Goal: Task Accomplishment & Management: Manage account settings

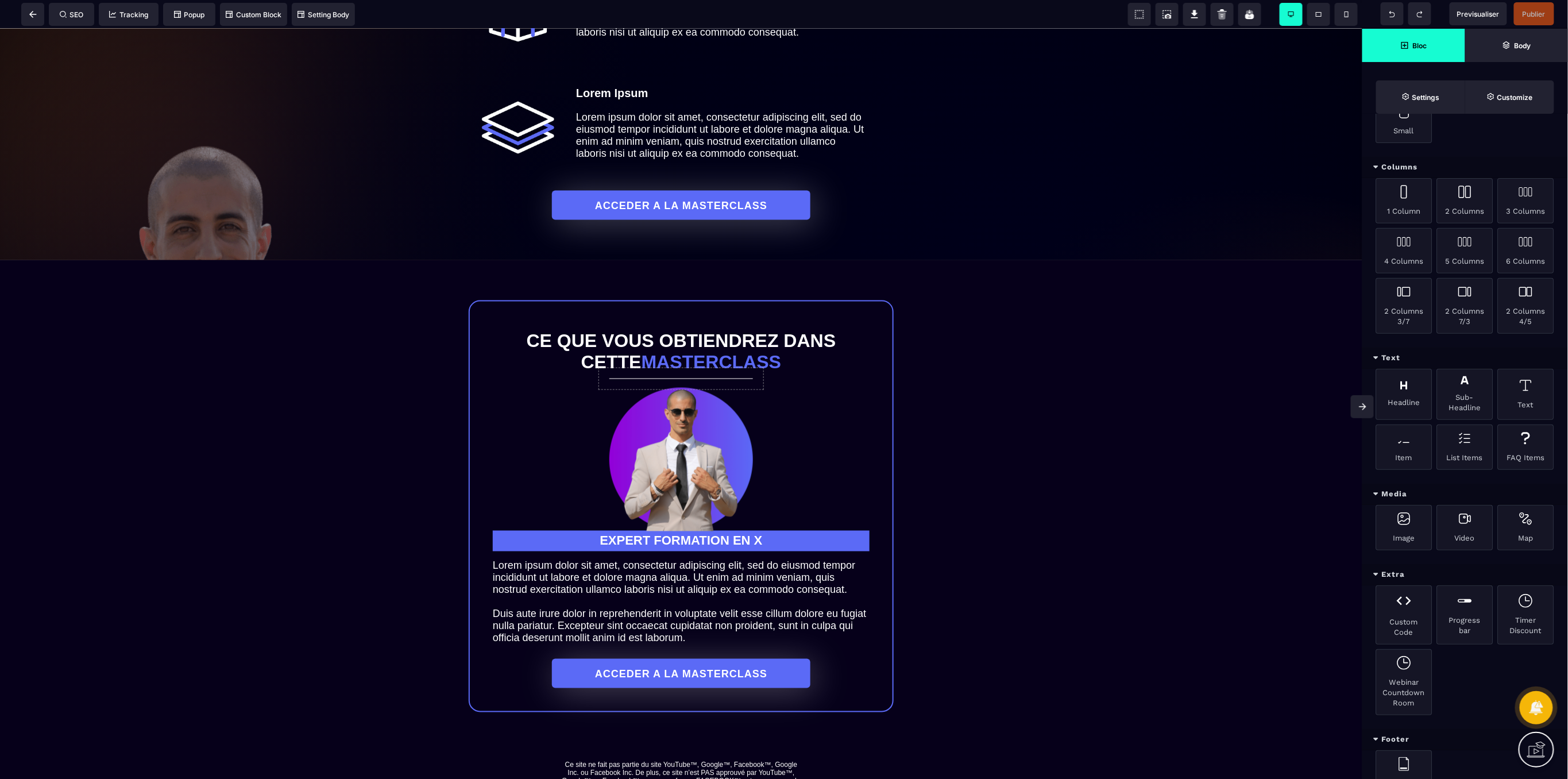
scroll to position [438, 0]
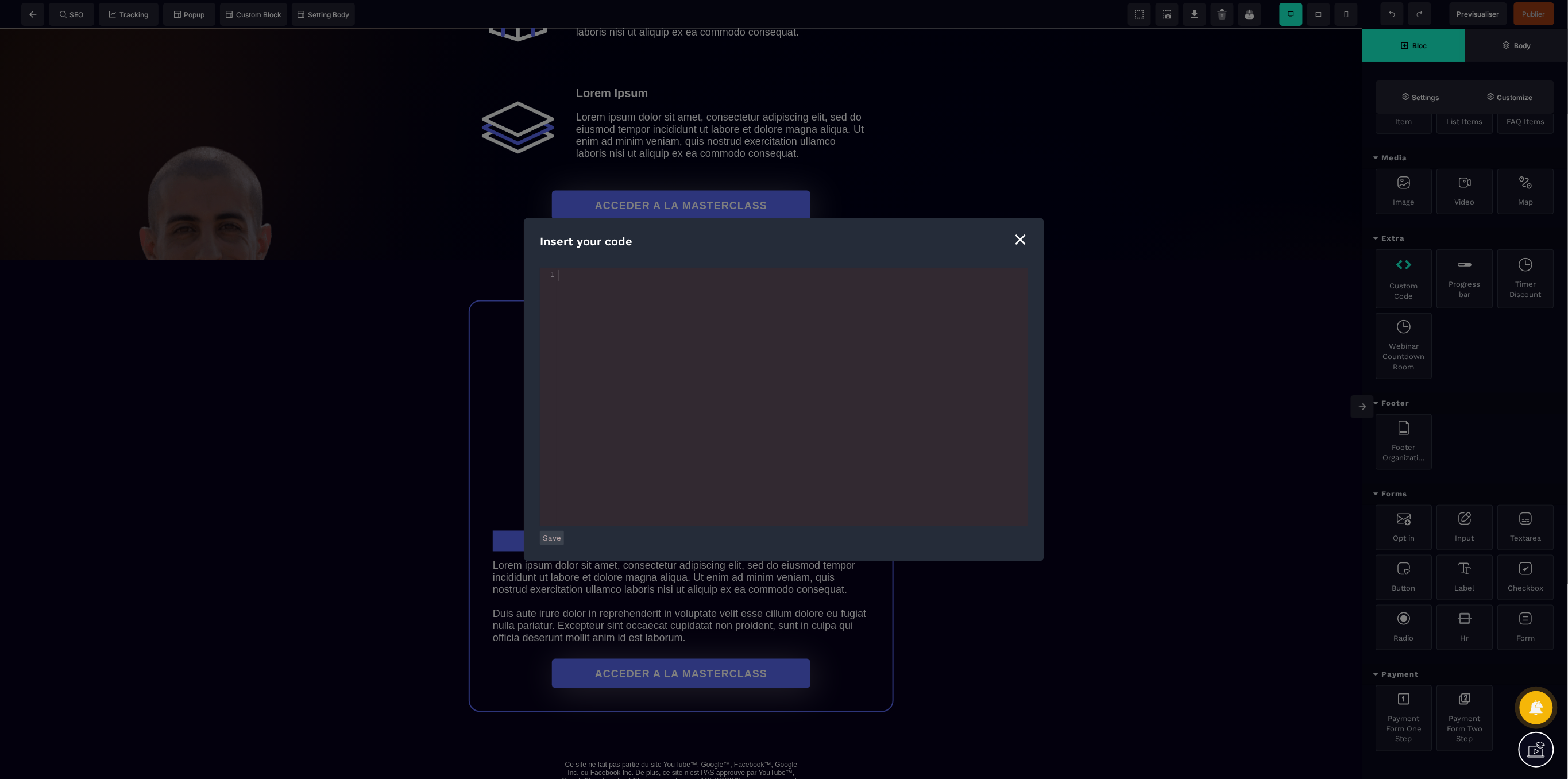
click at [750, 306] on div "xxxxxxxxxx 1 1 ​" at bounding box center [798, 411] width 517 height 287
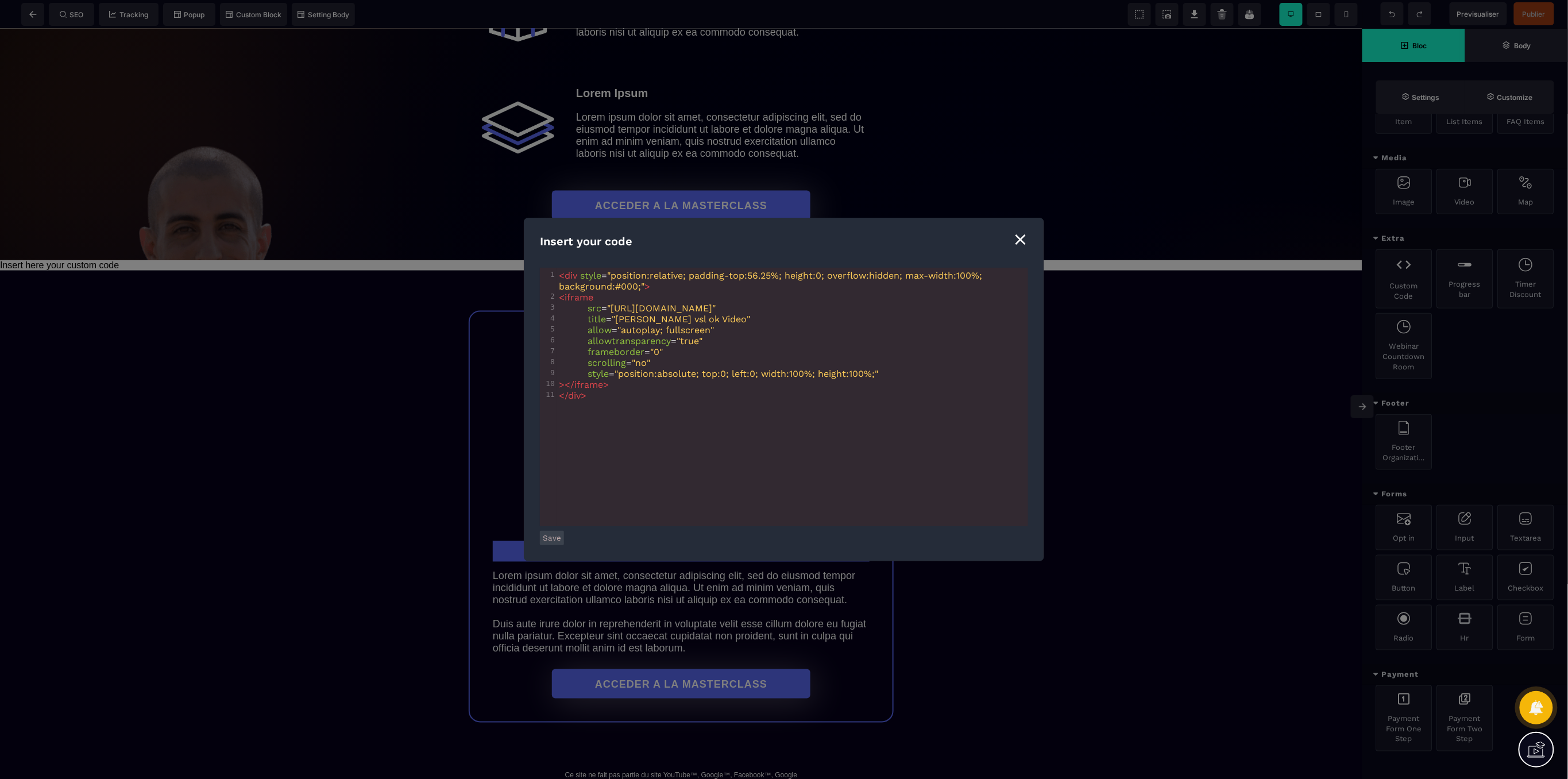
click at [551, 541] on button "Save" at bounding box center [552, 538] width 24 height 14
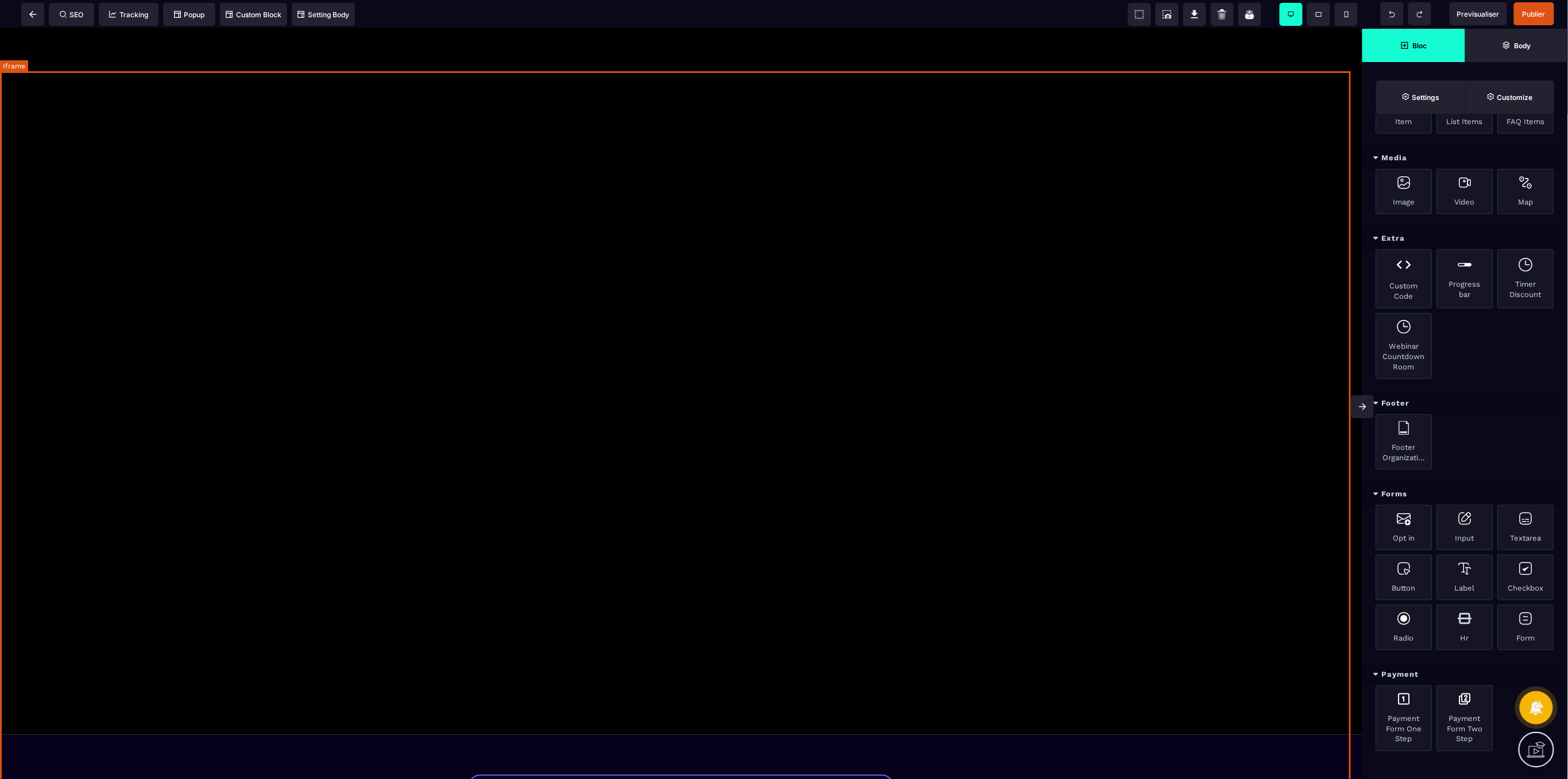
scroll to position [1072, 0]
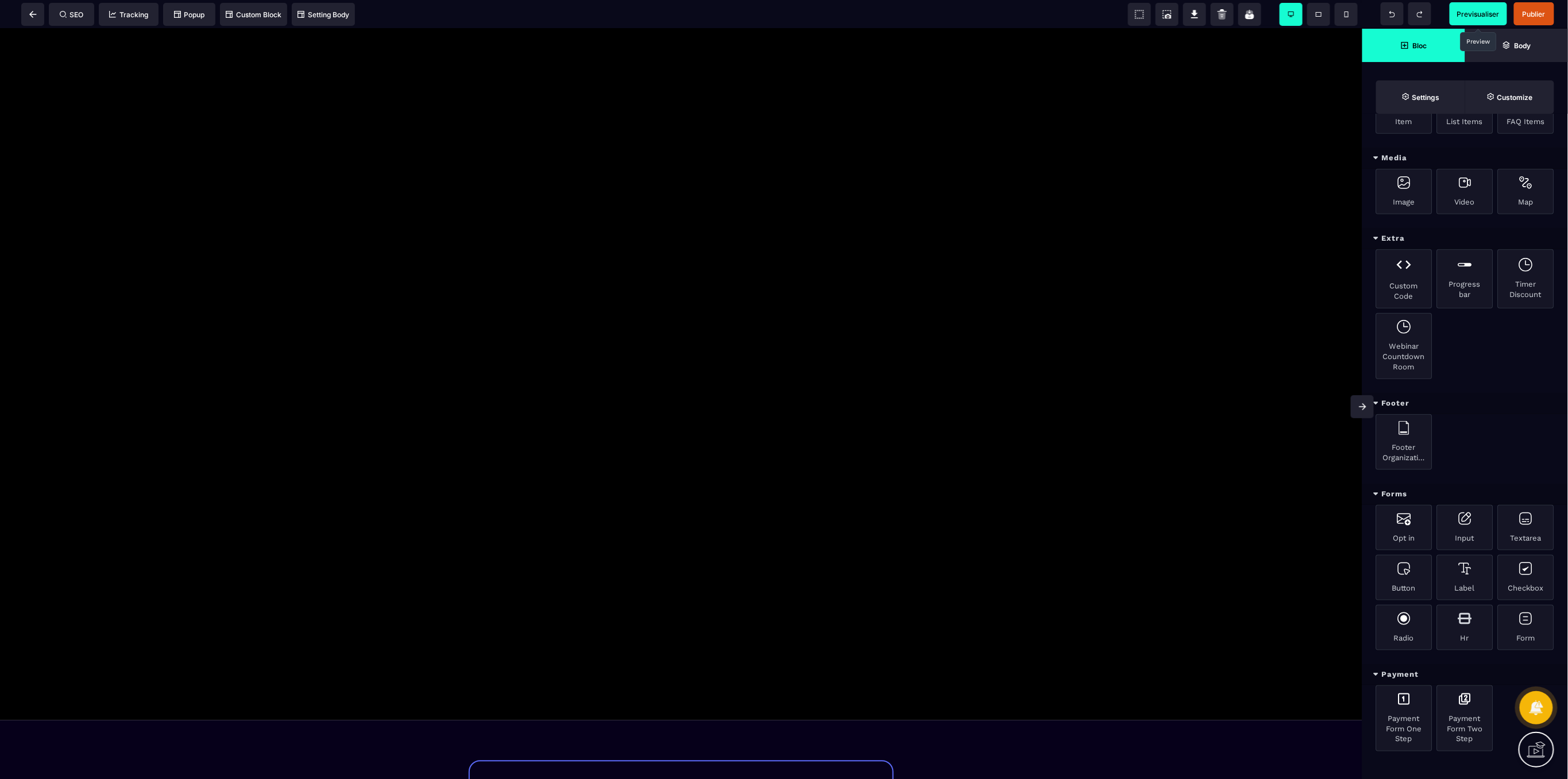
click at [1463, 16] on span "Previsualiser" at bounding box center [1478, 14] width 42 height 8
click at [32, 18] on span at bounding box center [32, 14] width 23 height 23
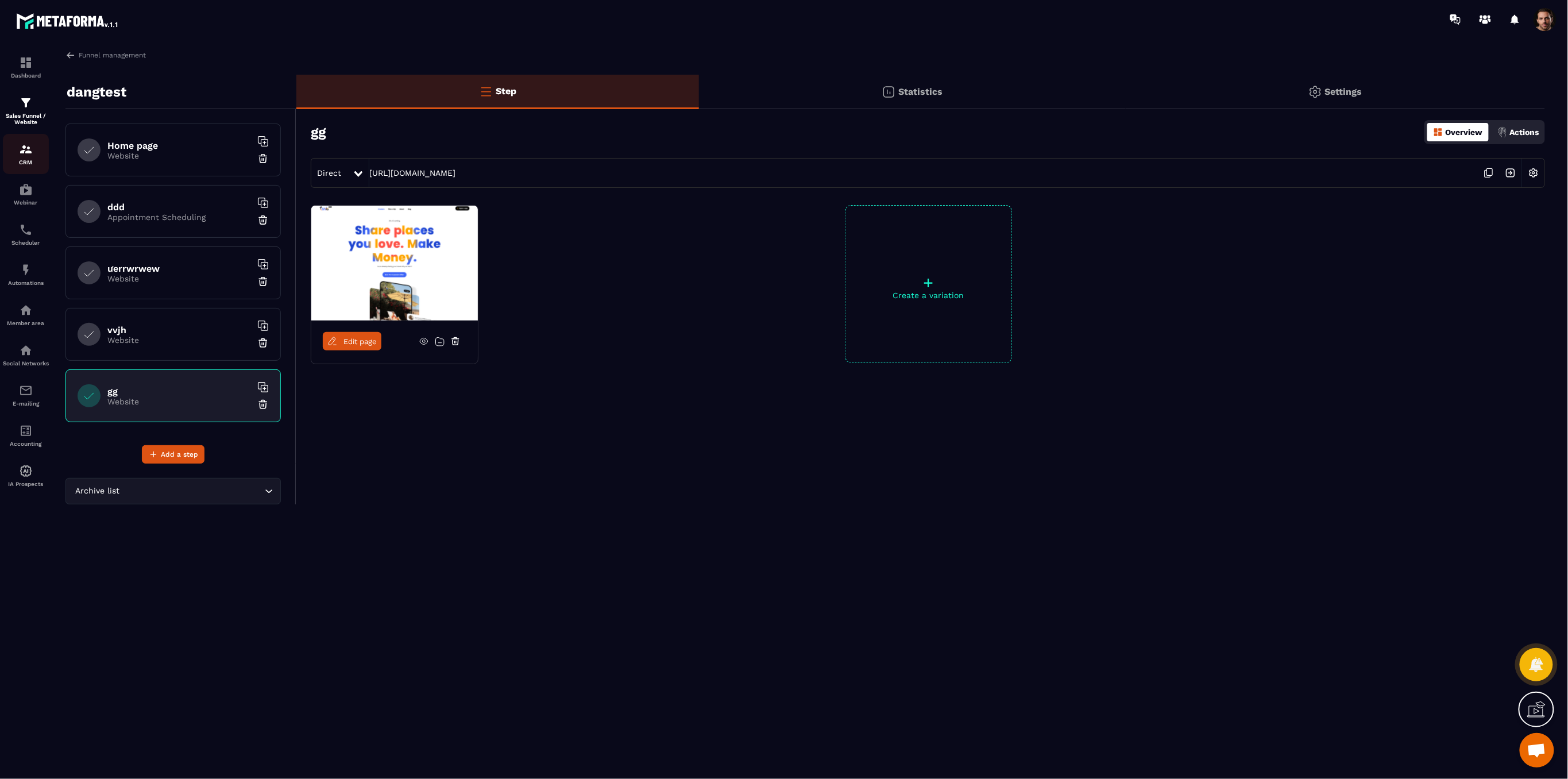
click at [19, 155] on img at bounding box center [26, 149] width 14 height 14
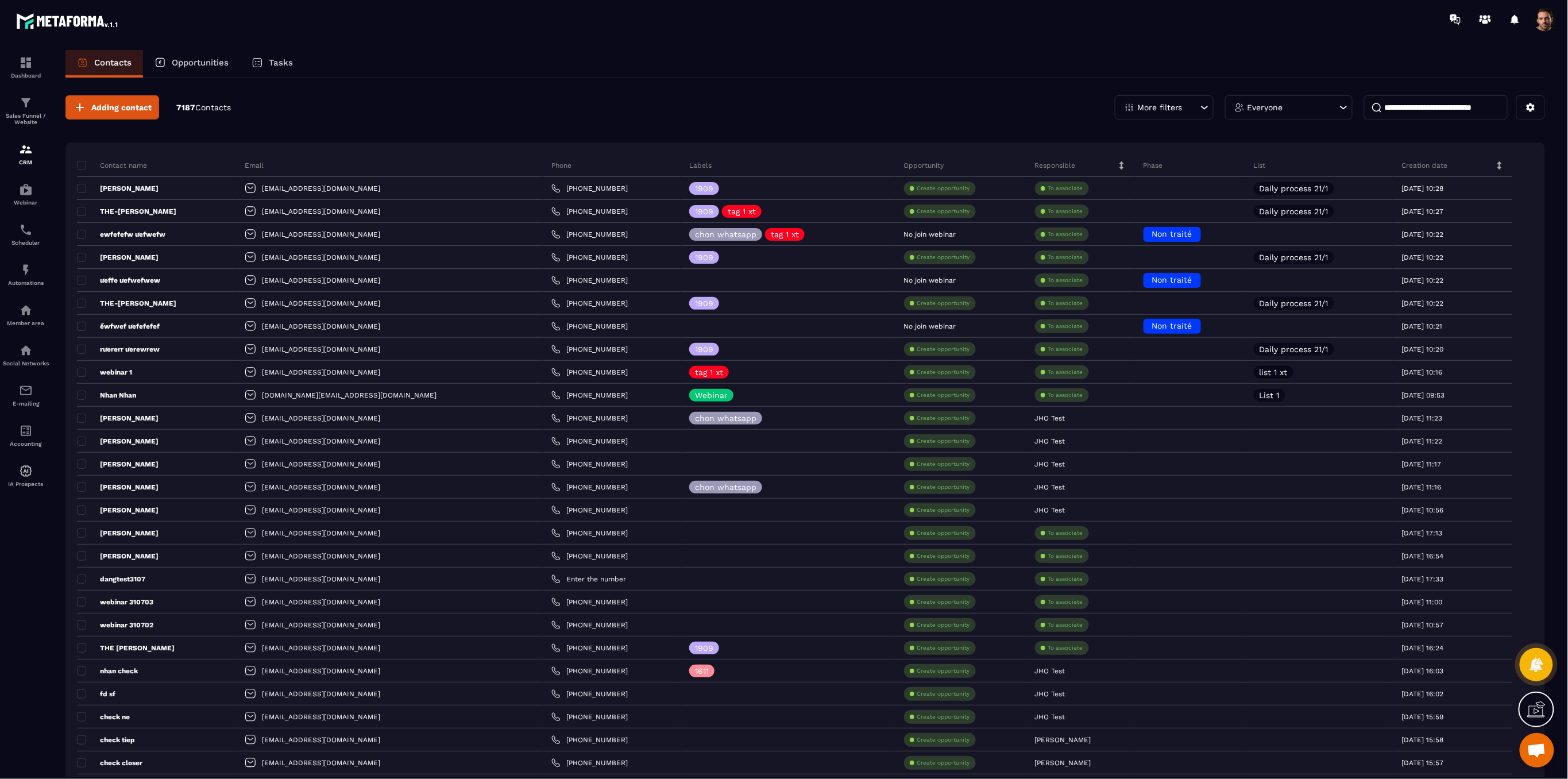
click at [1539, 23] on span at bounding box center [1545, 20] width 23 height 23
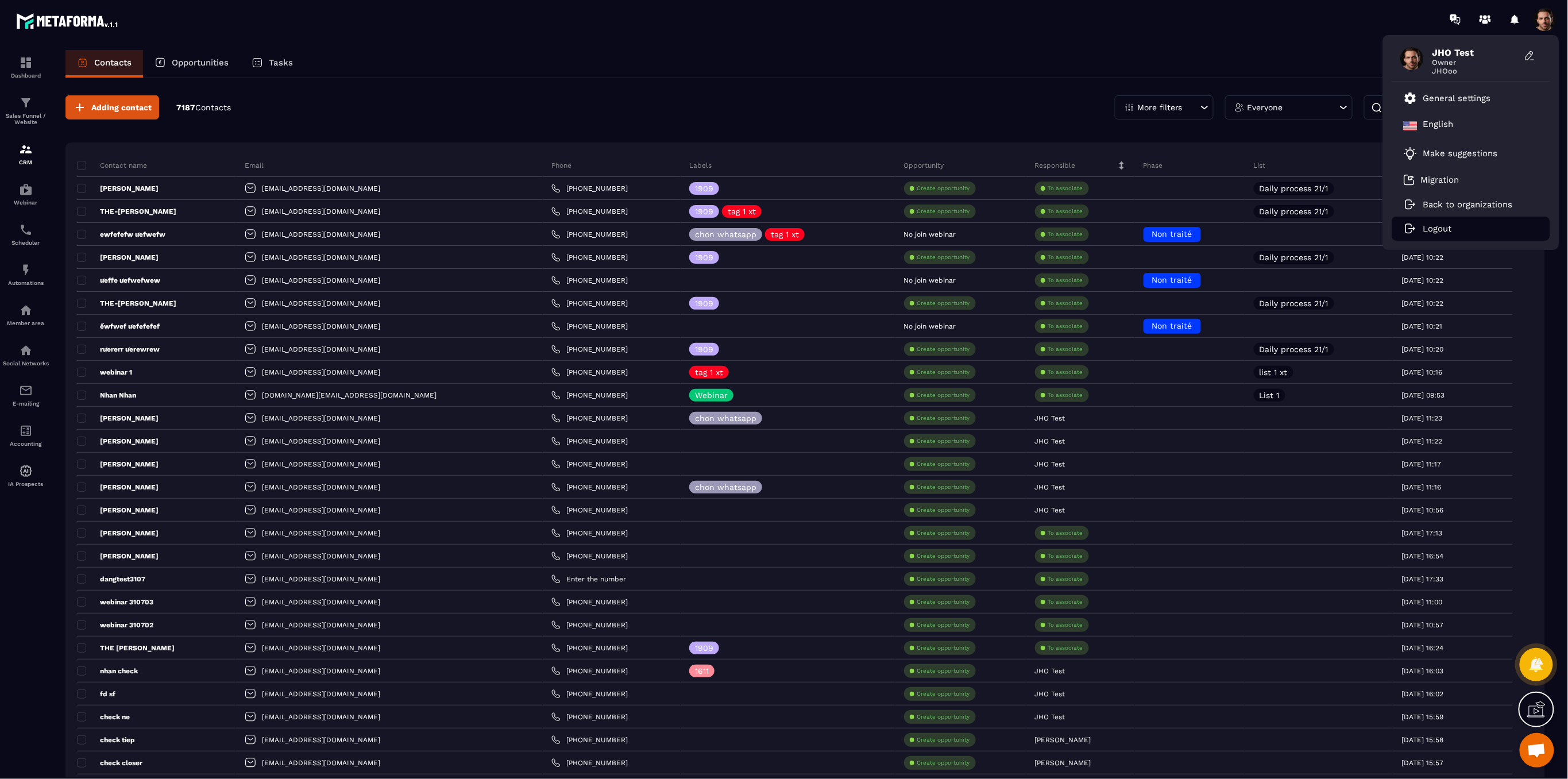
click at [1428, 234] on li "Logout" at bounding box center [1472, 229] width 158 height 24
